Goal: Task Accomplishment & Management: Manage account settings

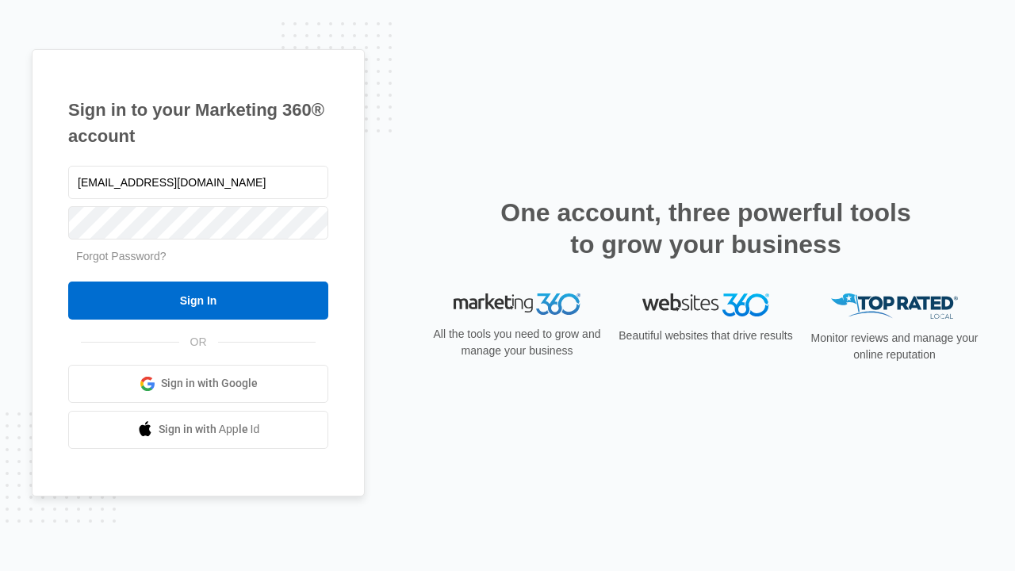
type input "dankie614@gmail.com"
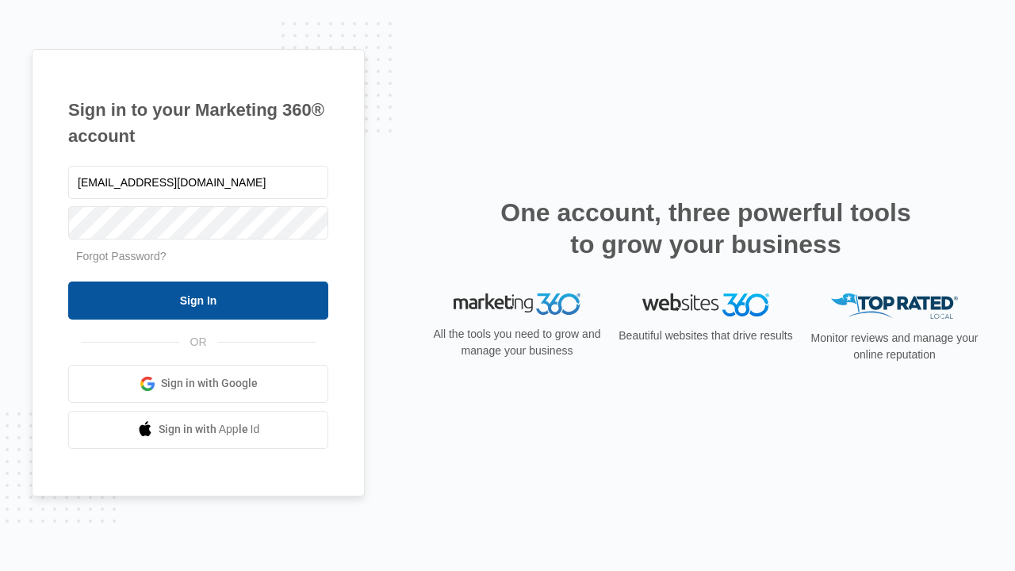
click at [198, 300] on input "Sign In" at bounding box center [198, 301] width 260 height 38
